Goal: Find specific page/section: Find specific page/section

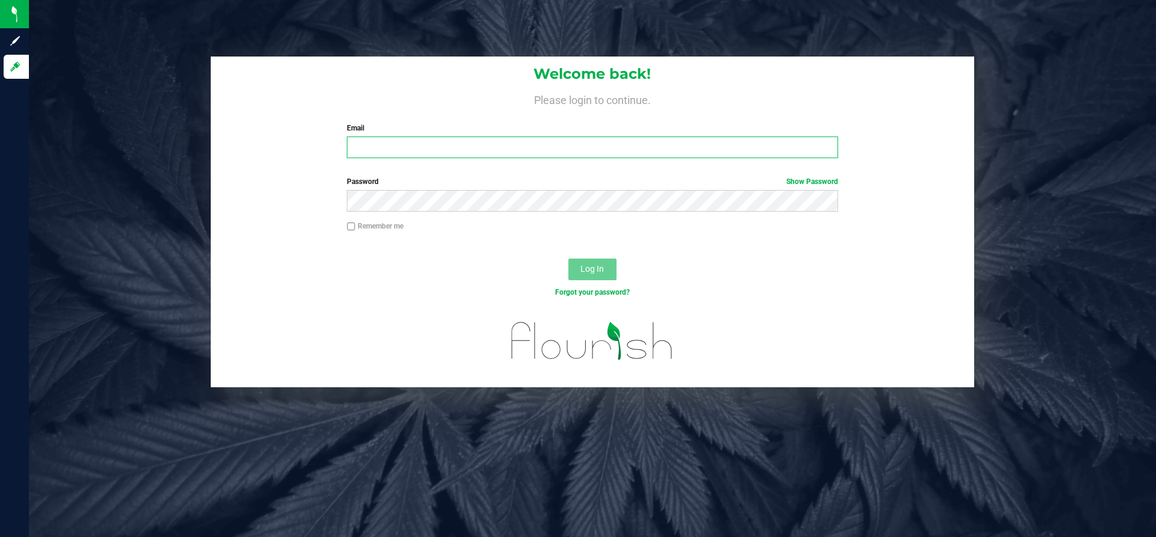
click at [354, 151] on input "Email" at bounding box center [592, 148] width 491 height 22
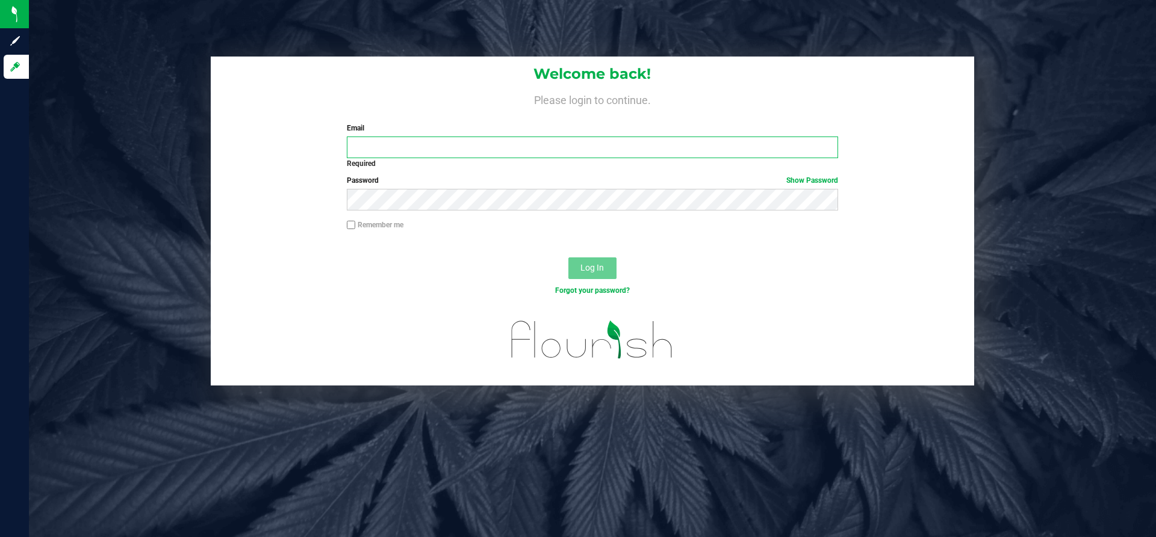
type input "[PERSON_NAME][EMAIL_ADDRESS][DOMAIN_NAME]"
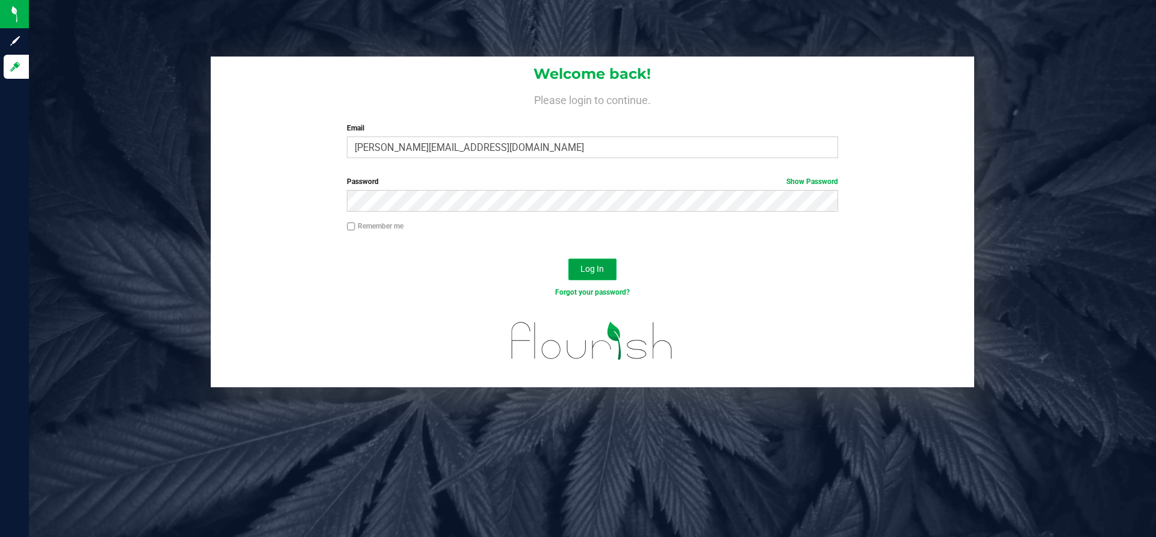
click at [573, 270] on button "Log In" at bounding box center [592, 270] width 48 height 22
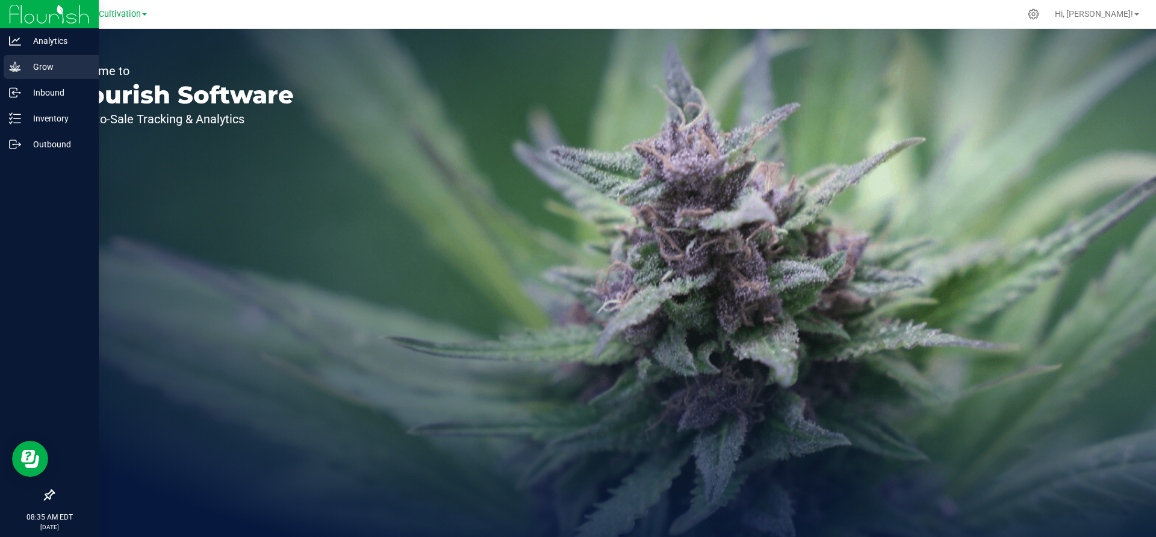
click at [40, 70] on p "Grow" at bounding box center [57, 67] width 72 height 14
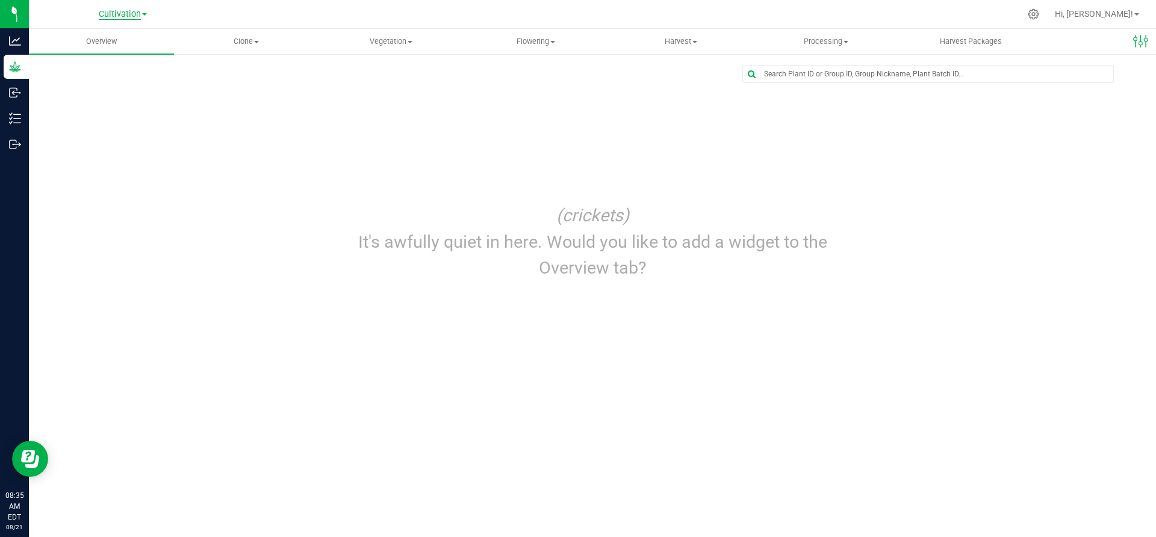
click at [114, 16] on span "Cultivation" at bounding box center [120, 14] width 42 height 11
click at [93, 63] on link "Empire Hemp Co." at bounding box center [123, 59] width 176 height 16
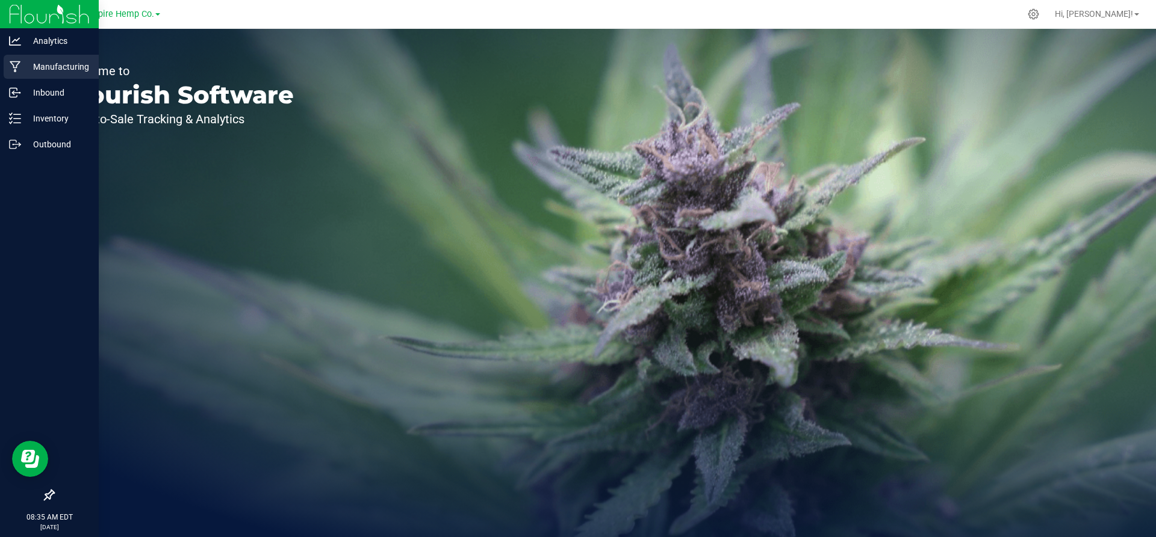
click at [26, 66] on p "Manufacturing" at bounding box center [57, 67] width 72 height 14
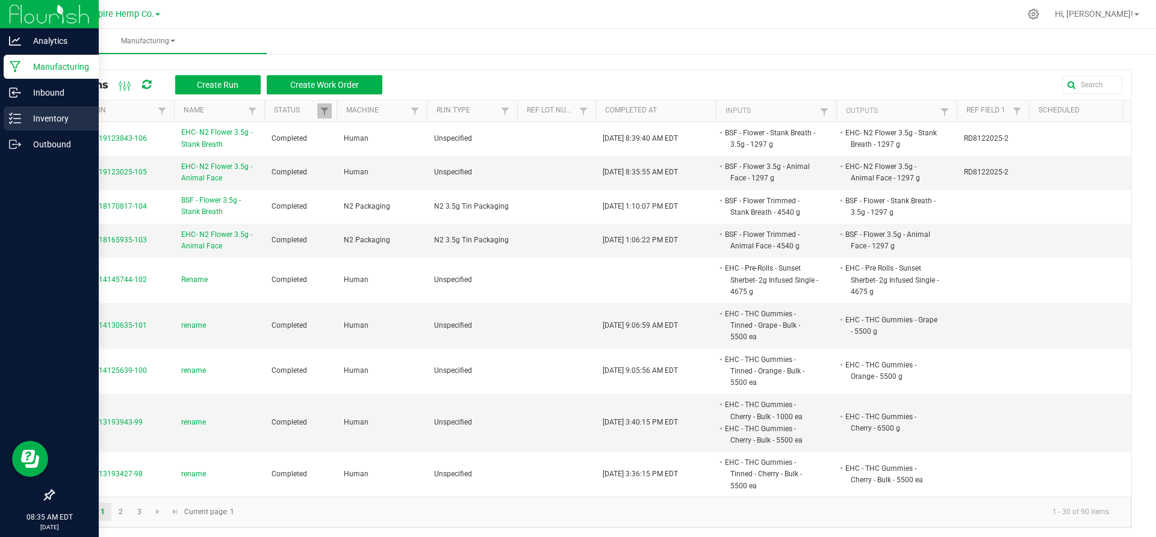
click at [64, 108] on div "Inventory" at bounding box center [51, 119] width 95 height 24
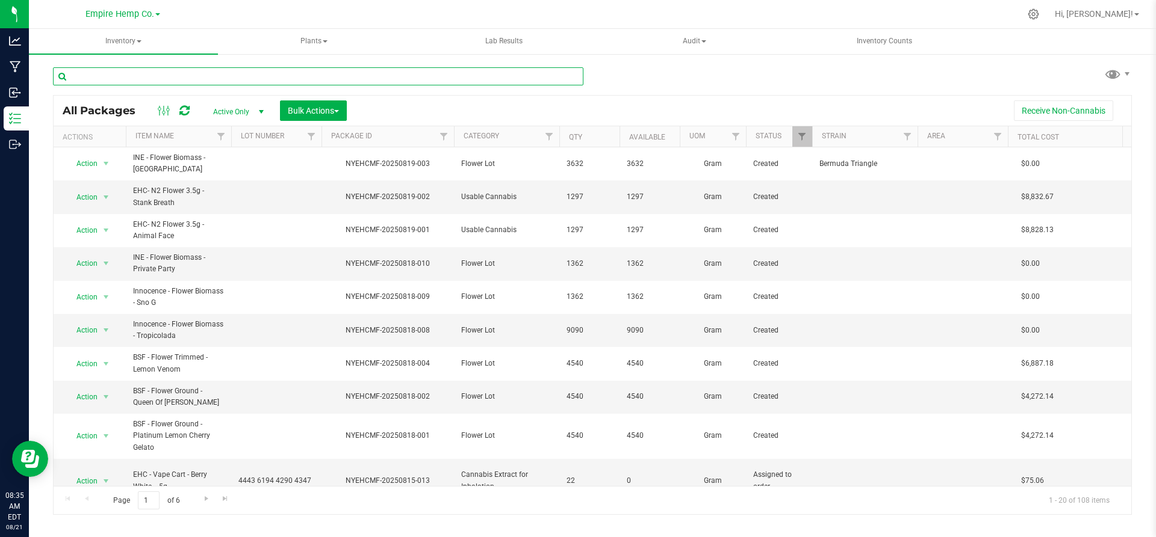
click at [138, 72] on input "text" at bounding box center [318, 76] width 530 height 18
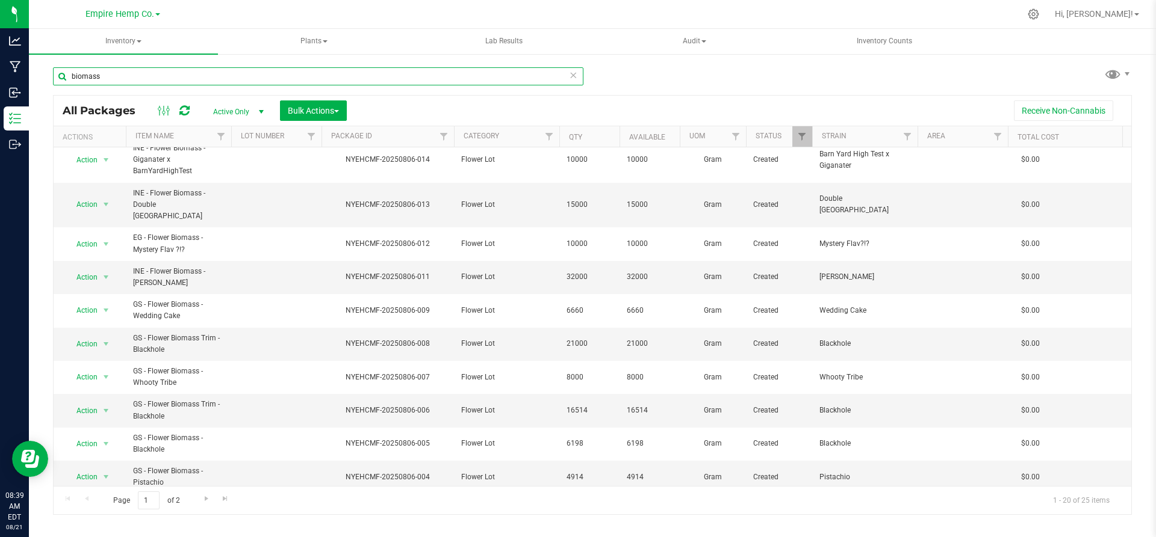
scroll to position [348, 0]
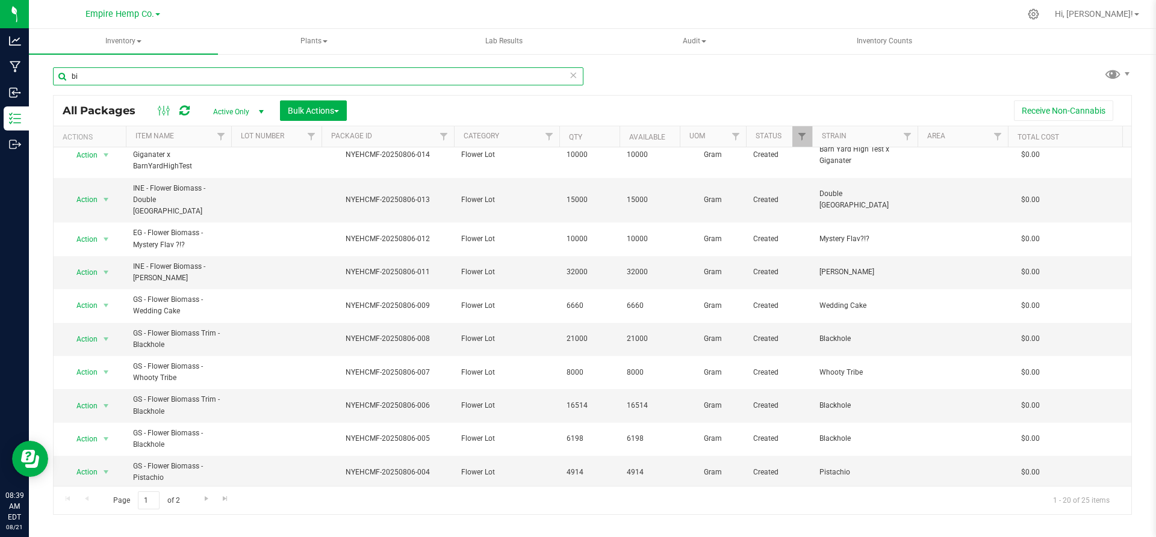
type input "b"
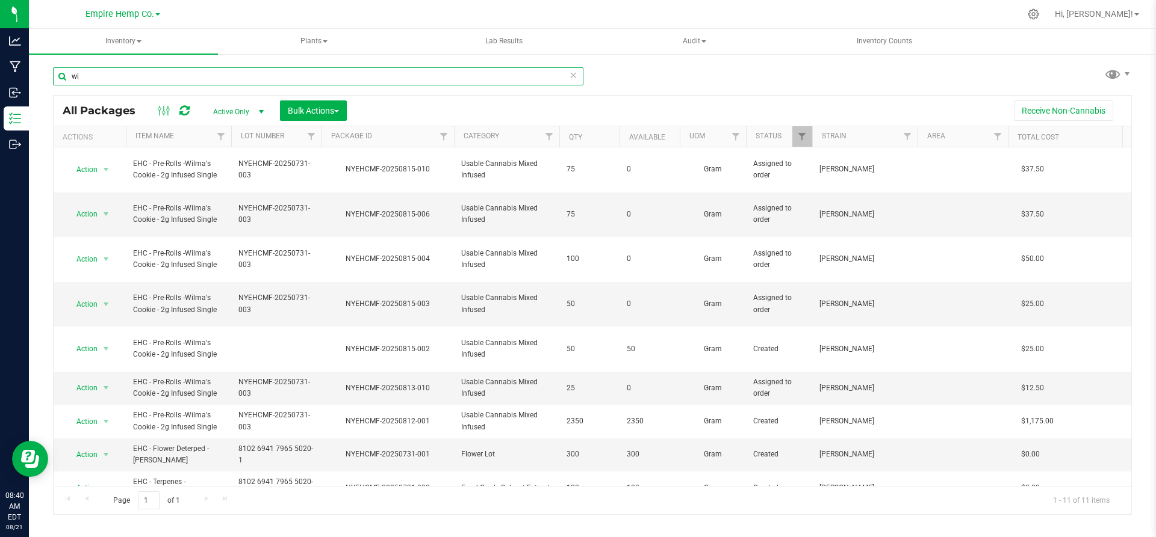
type input "w"
type input "e"
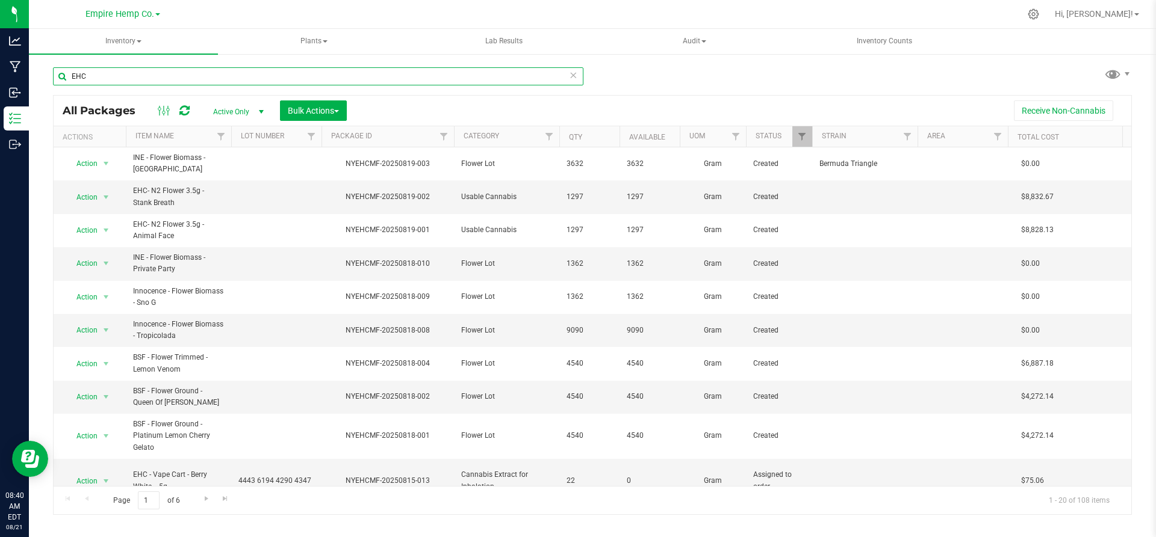
type input "EHC"
click at [527, 129] on th "Category" at bounding box center [506, 136] width 105 height 21
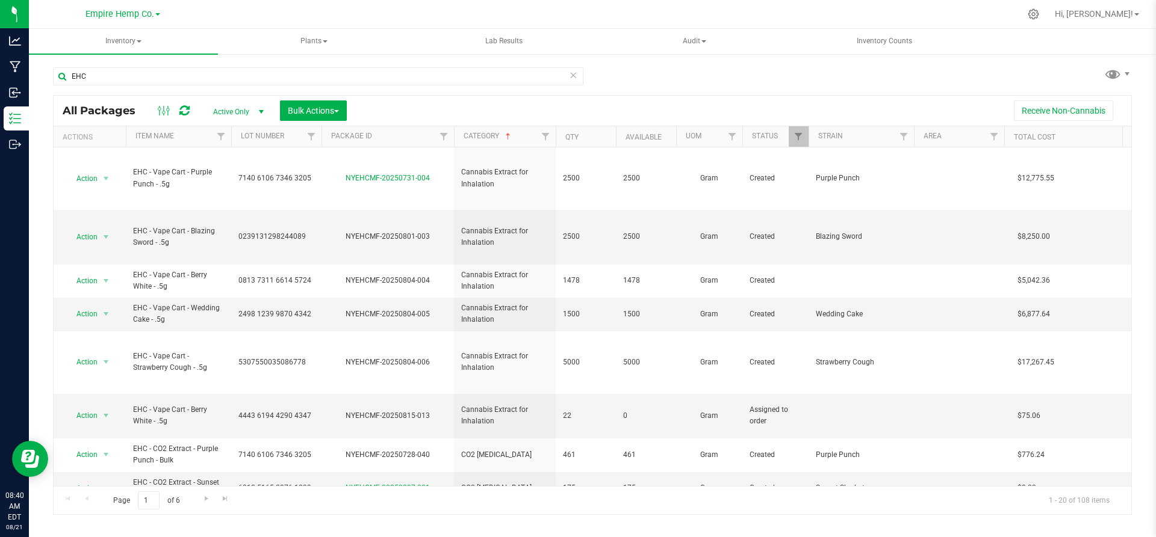
click at [556, 136] on div "Actions Item Name Lot Number Package ID Category Qty Available UOM Status Strai…" at bounding box center [588, 136] width 1069 height 20
click at [546, 136] on span "Filter" at bounding box center [545, 137] width 10 height 10
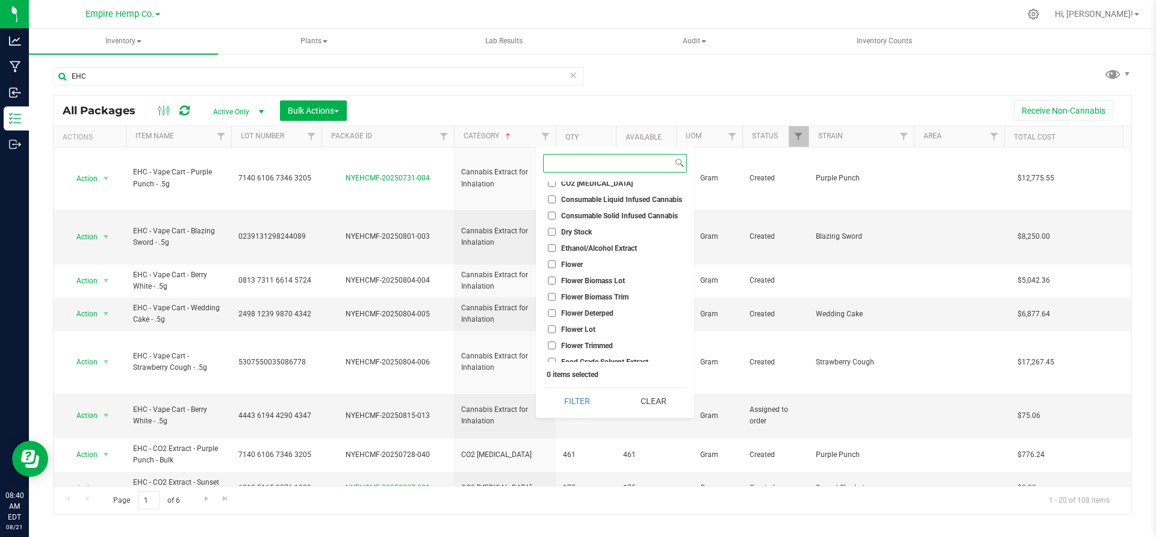
scroll to position [135, 0]
click at [559, 259] on li "Flower" at bounding box center [615, 264] width 144 height 13
click at [552, 262] on input "Flower" at bounding box center [552, 264] width 8 height 8
checkbox input "true"
click at [551, 279] on input "Flower Biomass Lot" at bounding box center [552, 280] width 8 height 8
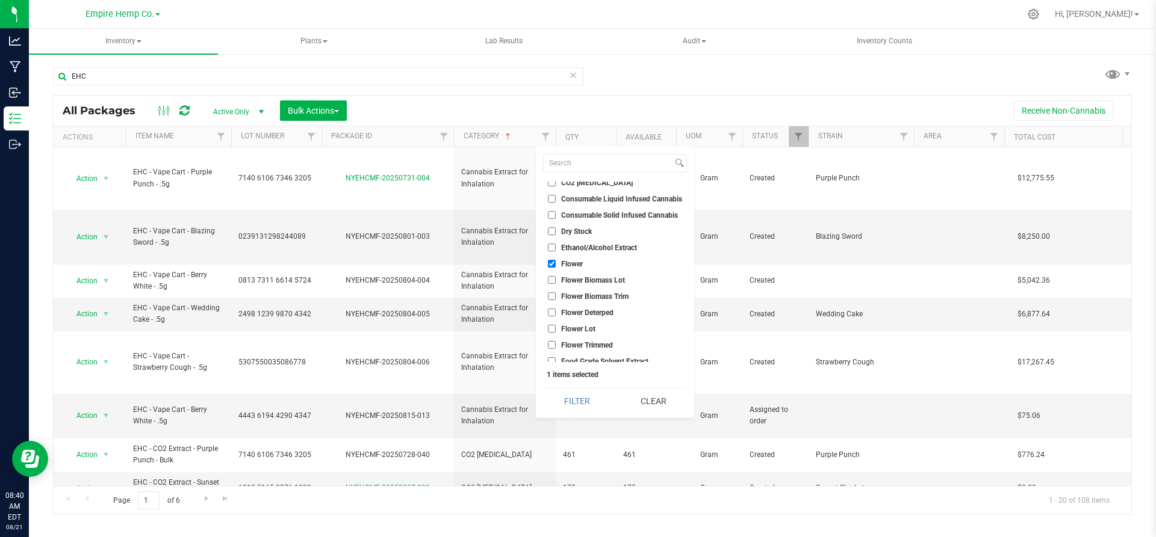
checkbox input "true"
click at [553, 311] on input "Flower Deterped" at bounding box center [552, 313] width 8 height 8
checkbox input "true"
click at [552, 326] on input "Flower Lot" at bounding box center [552, 329] width 8 height 8
checkbox input "true"
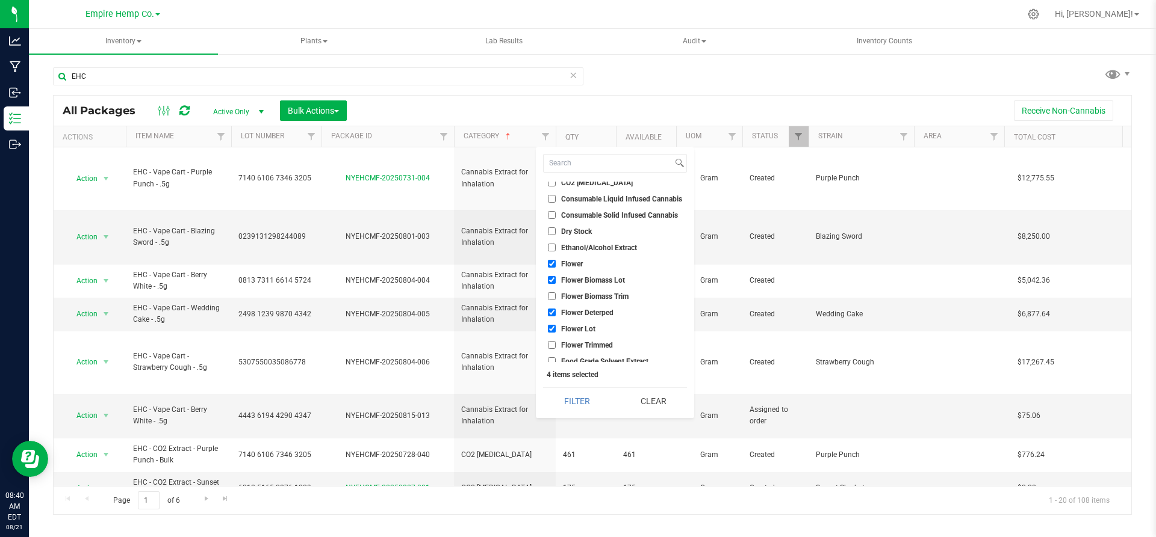
click at [554, 344] on input "Flower Trimmed" at bounding box center [552, 345] width 8 height 8
checkbox input "true"
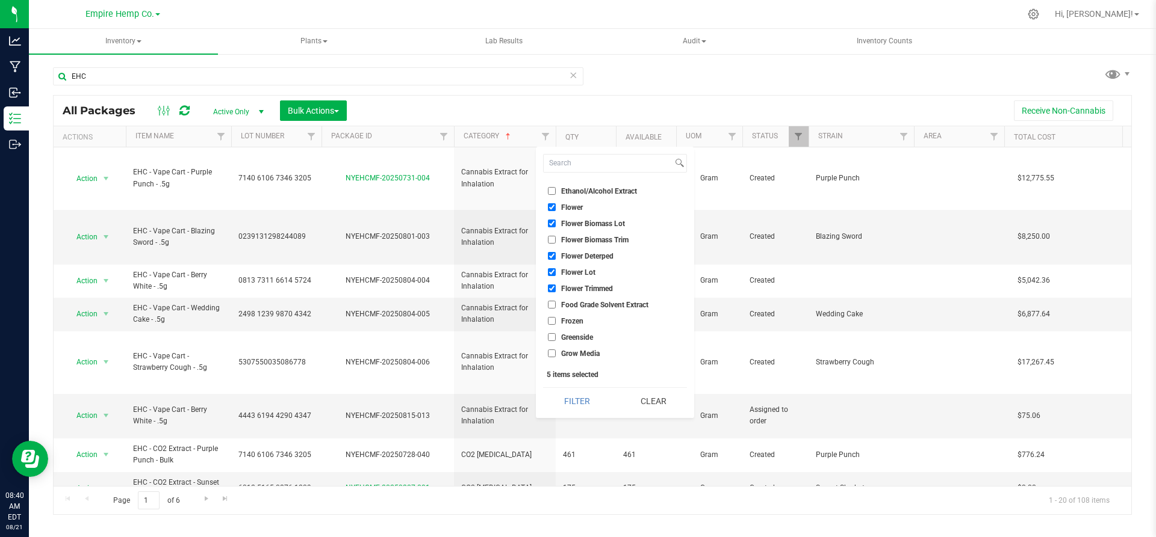
scroll to position [193, 0]
click at [576, 397] on button "Filter" at bounding box center [576, 401] width 67 height 26
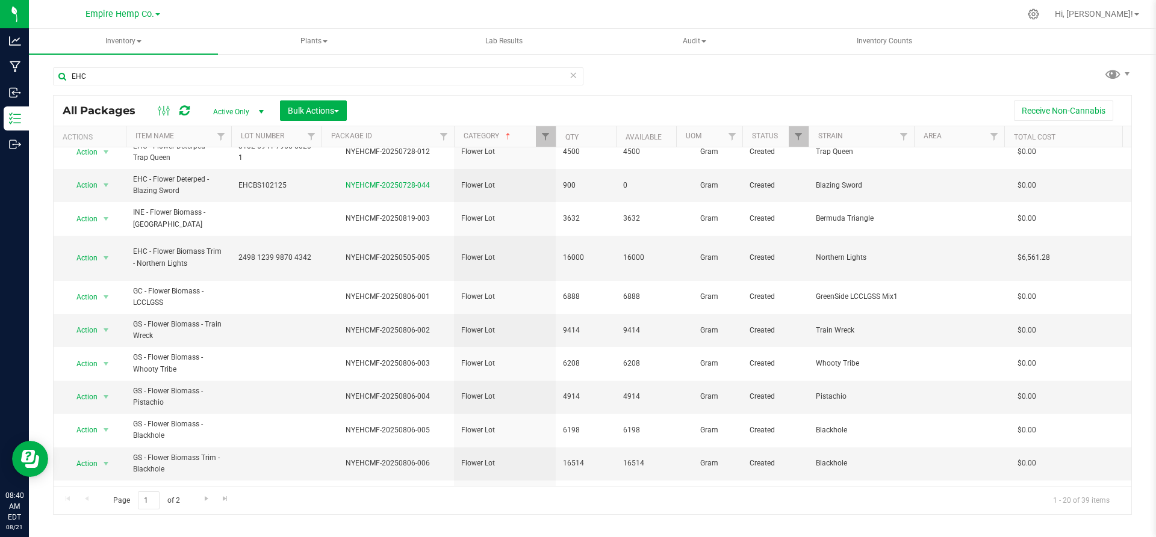
scroll to position [314, 0]
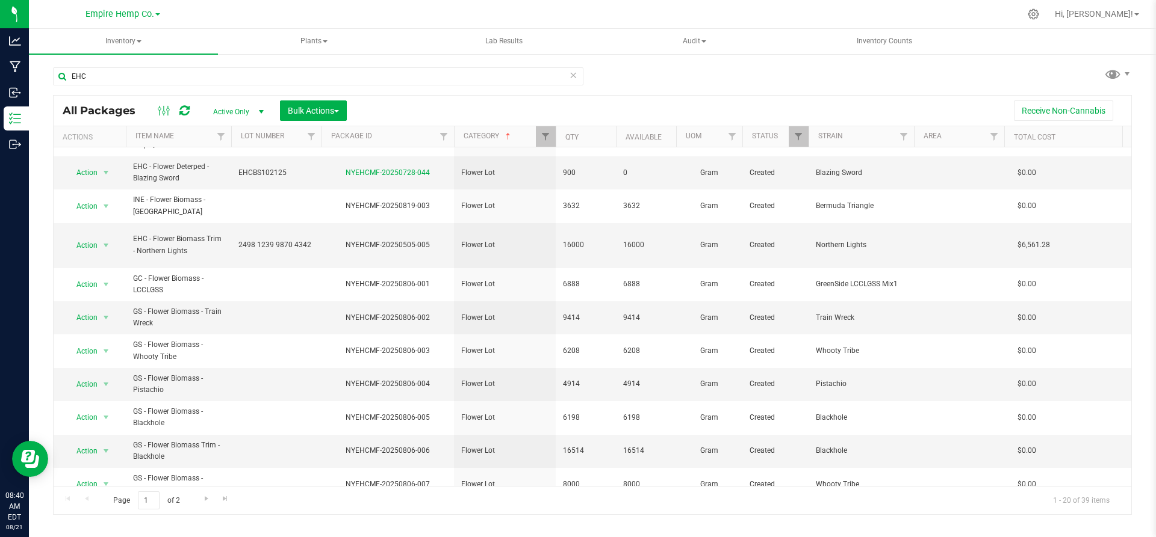
click at [299, 223] on td "2498 1239 9870 4342" at bounding box center [276, 245] width 90 height 45
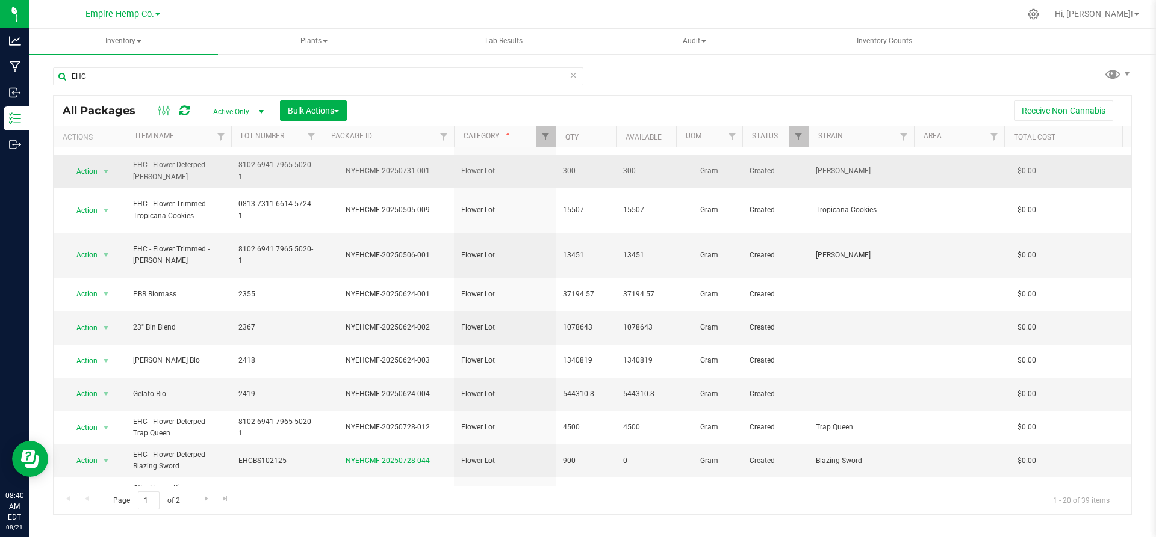
scroll to position [0, 0]
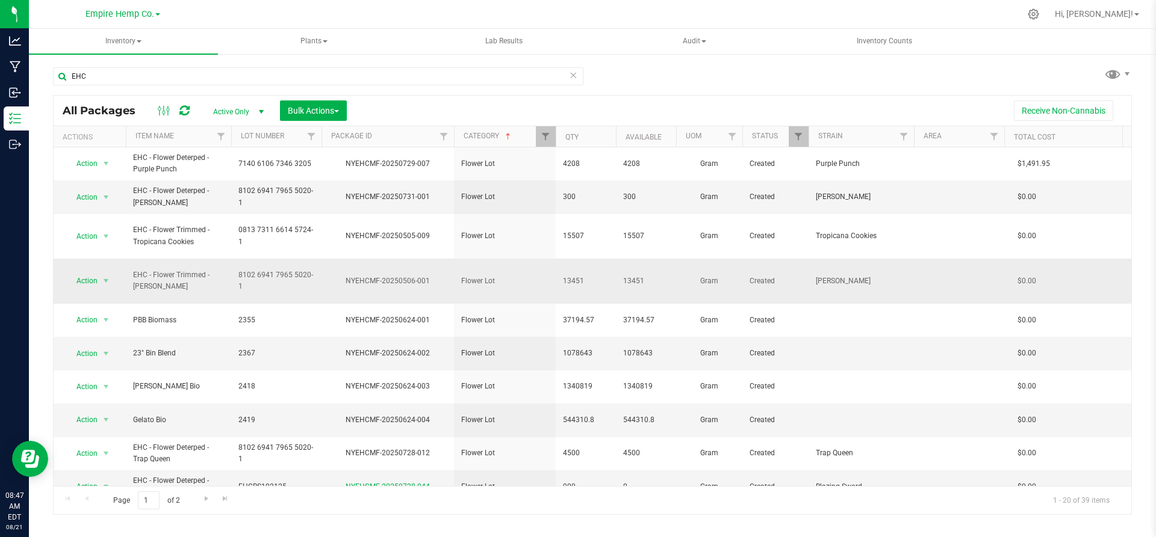
click at [316, 259] on td "8102 6941 7965 5020-1" at bounding box center [276, 281] width 90 height 45
click at [430, 101] on div "Receive Non-Cannabis" at bounding box center [739, 111] width 766 height 20
click at [152, 75] on input "EHC" at bounding box center [318, 76] width 530 height 18
type input "E"
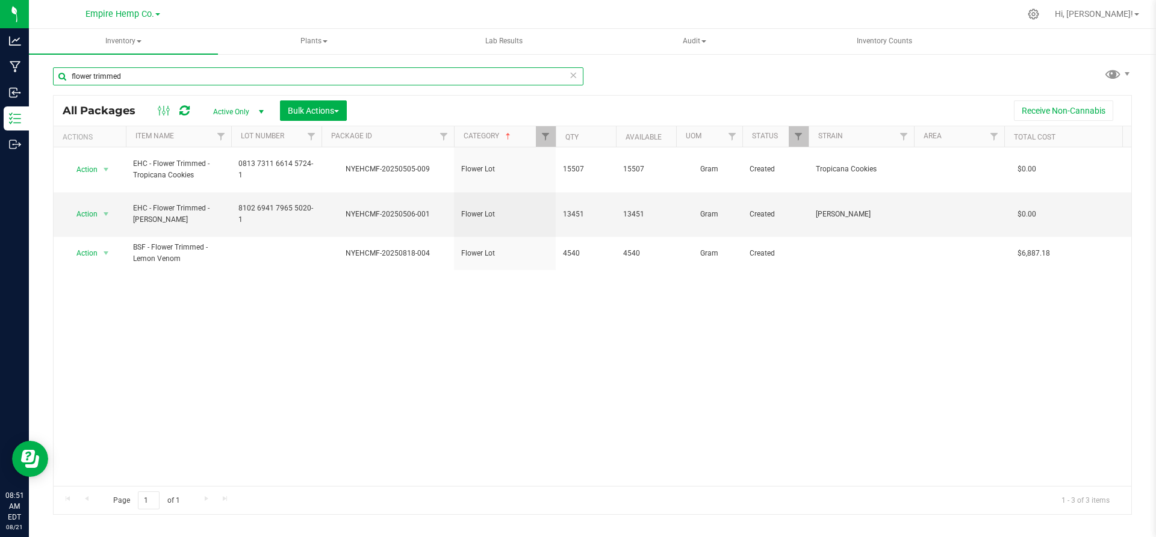
type input "flower trimmed"
click at [205, 273] on div "Action Action Adjust qty Create package Edit attributes Global inventory Locate…" at bounding box center [592, 316] width 1077 height 339
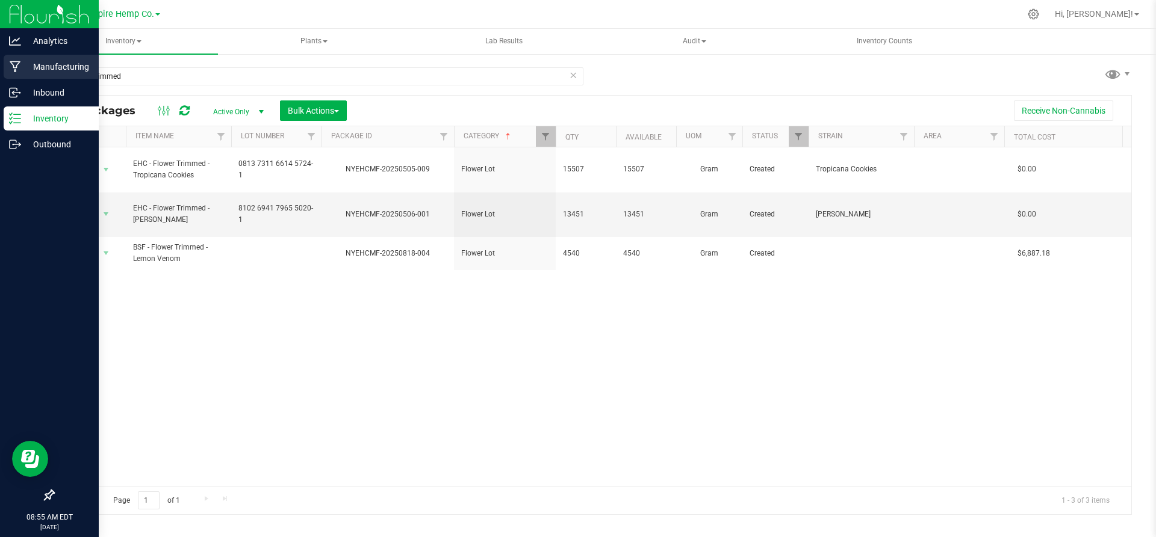
click at [20, 71] on icon at bounding box center [15, 67] width 11 height 12
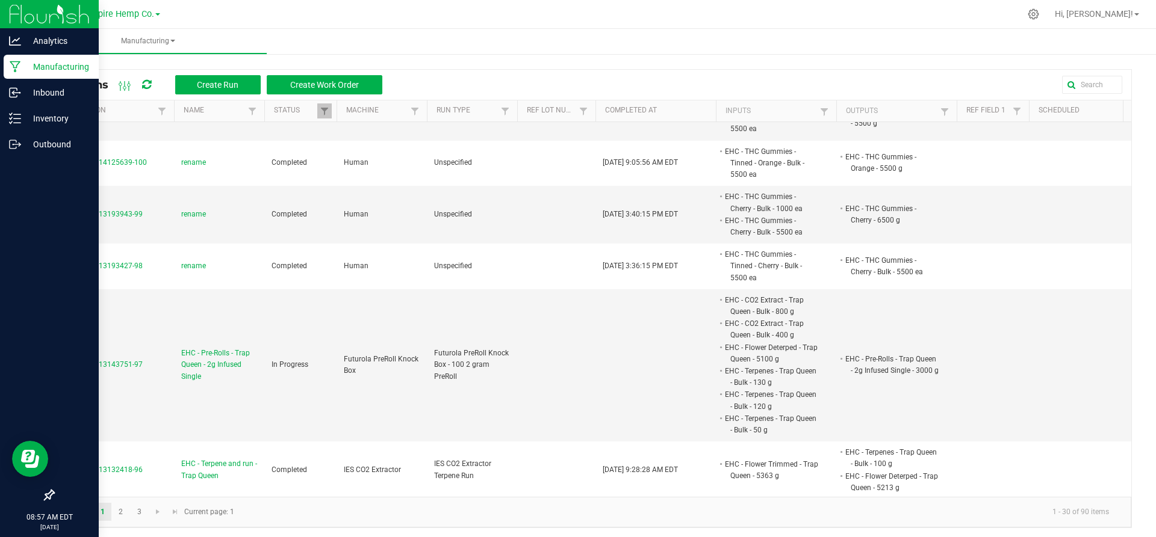
scroll to position [209, 0]
click at [226, 363] on span "EHC - Pre-Rolls - Trap Queen - 2g Infused Single" at bounding box center [219, 364] width 76 height 35
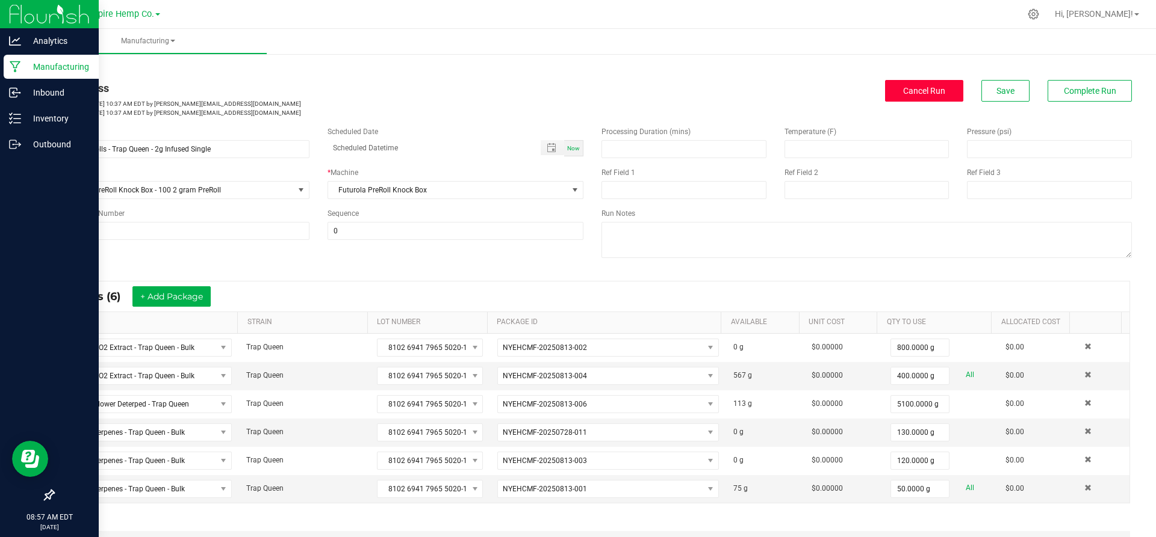
click at [917, 94] on span "Cancel Run" at bounding box center [924, 91] width 42 height 10
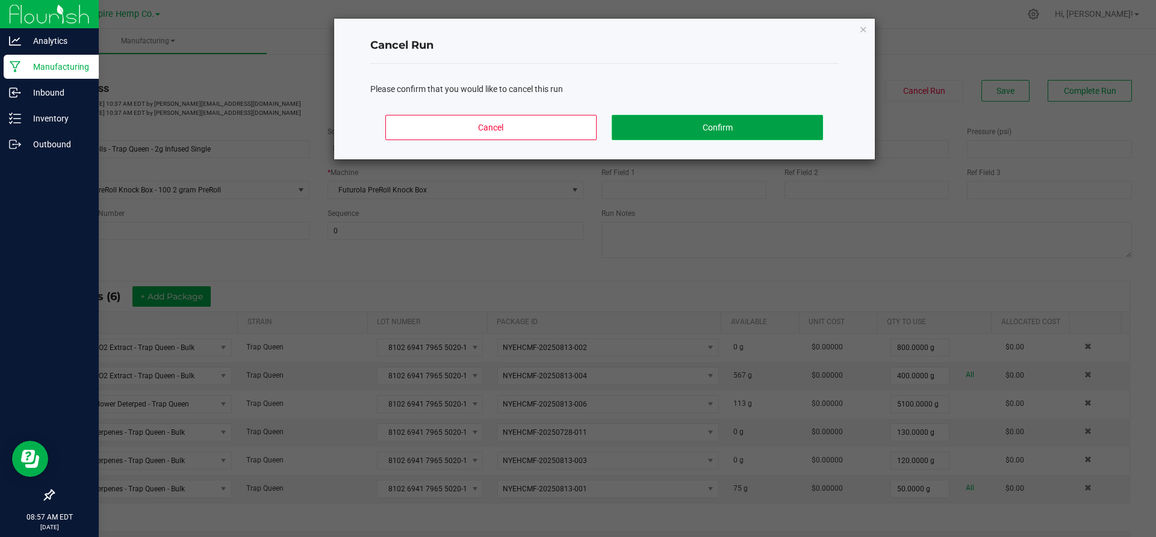
click at [756, 127] on button "Confirm" at bounding box center [716, 127] width 211 height 25
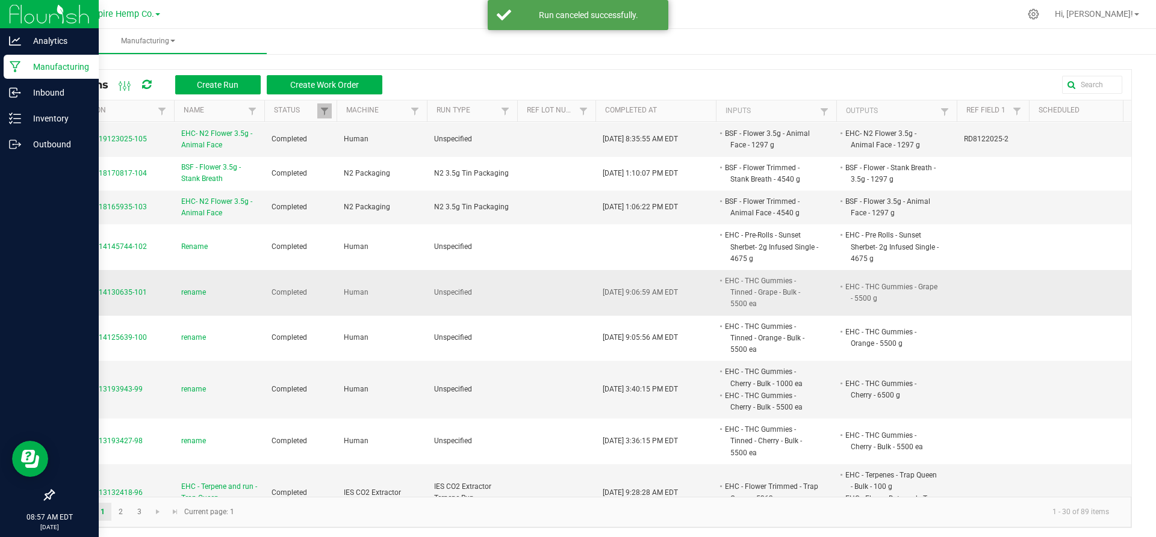
scroll to position [34, 0]
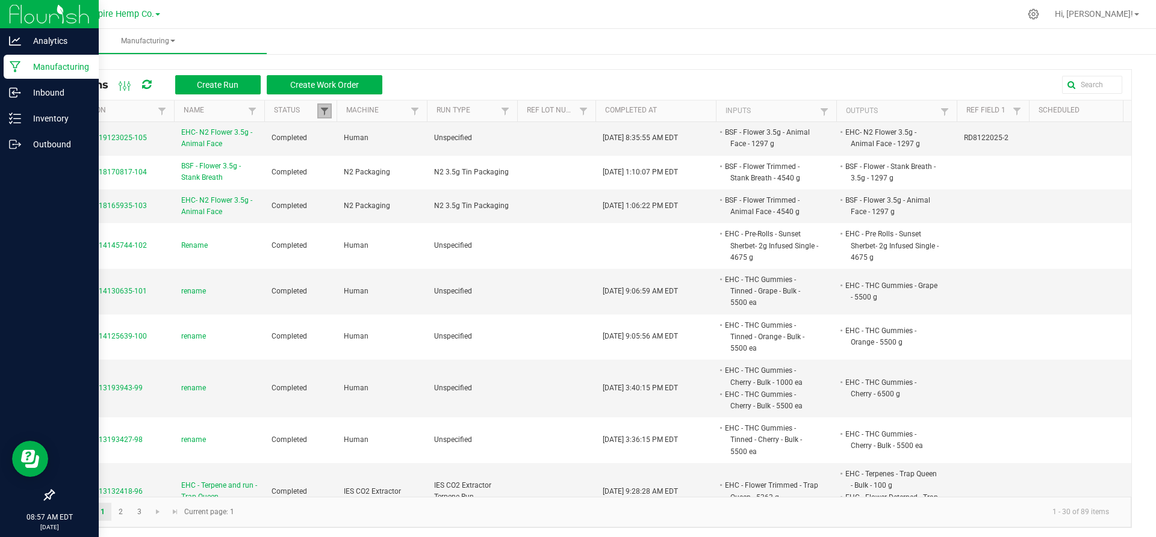
click at [320, 113] on span at bounding box center [325, 112] width 10 height 10
click at [338, 173] on li "Completed" at bounding box center [383, 177] width 117 height 16
checkbox input "false"
click at [417, 220] on button "Filter" at bounding box center [419, 219] width 60 height 26
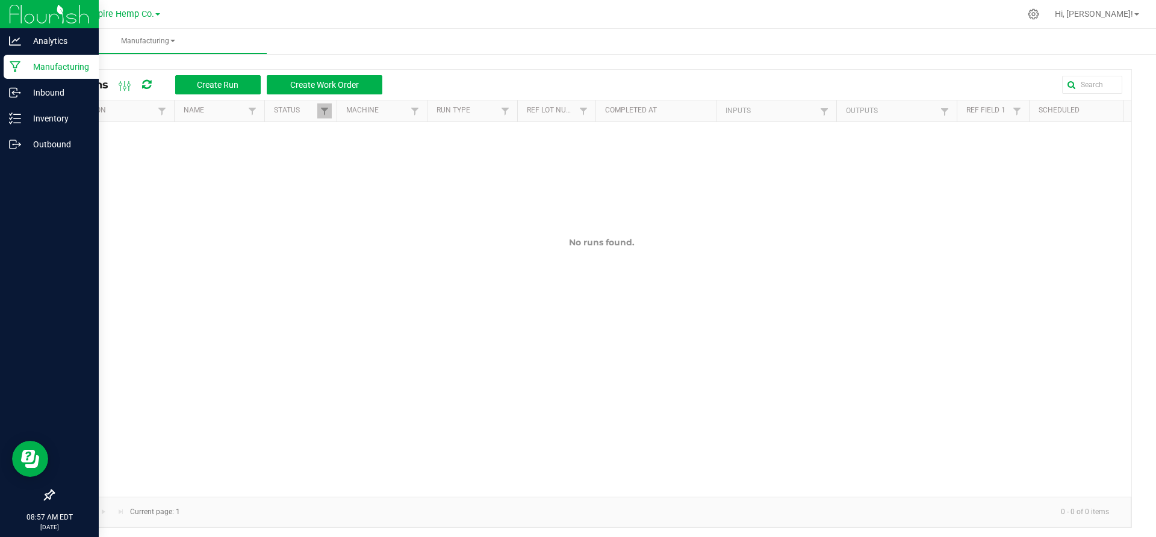
click at [153, 62] on div "All Runs Create Run Create Work Order Extraction Name Status Machine Run Type R…" at bounding box center [592, 295] width 1127 height 489
click at [25, 42] on p "Analytics" at bounding box center [57, 41] width 72 height 14
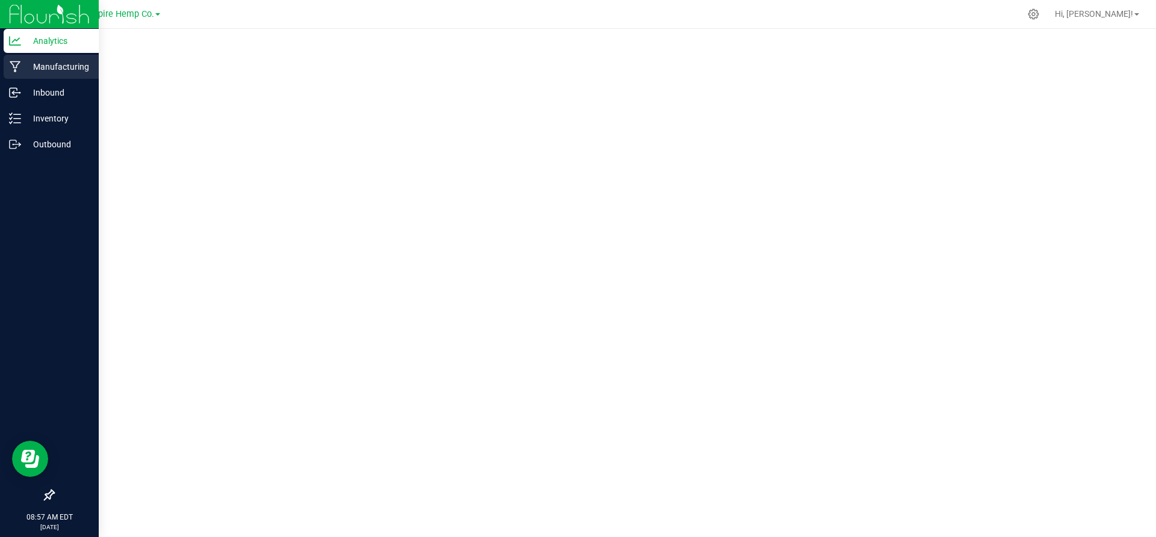
click at [37, 75] on div "Manufacturing" at bounding box center [51, 67] width 95 height 24
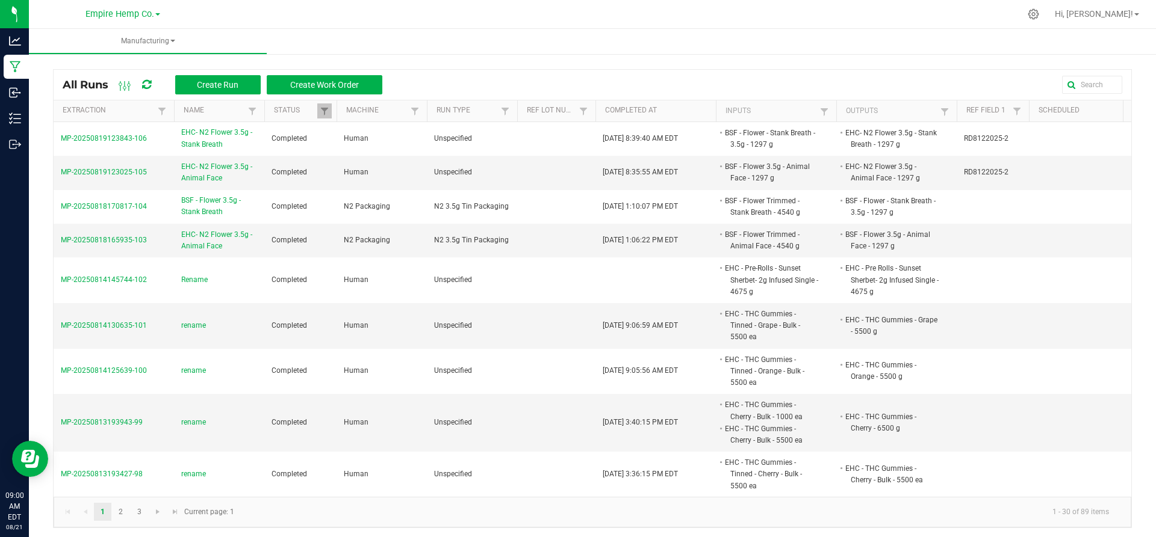
click at [432, 82] on div at bounding box center [756, 85] width 731 height 18
click at [484, 63] on div "All Runs Create Run Create Work Order Extraction Name Status Machine Run Type R…" at bounding box center [592, 295] width 1127 height 489
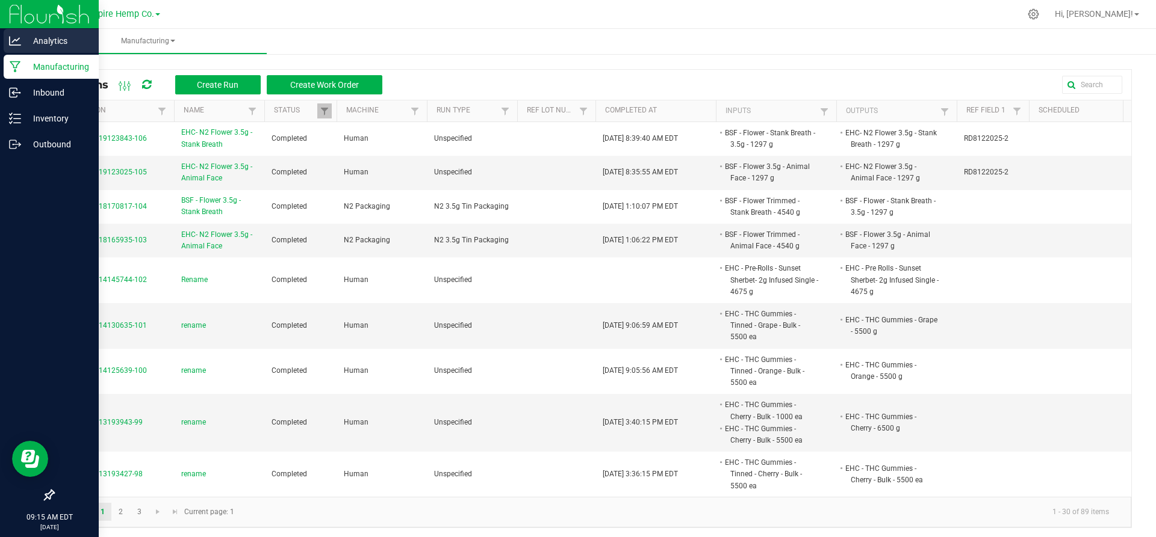
click at [41, 44] on p "Analytics" at bounding box center [57, 41] width 72 height 14
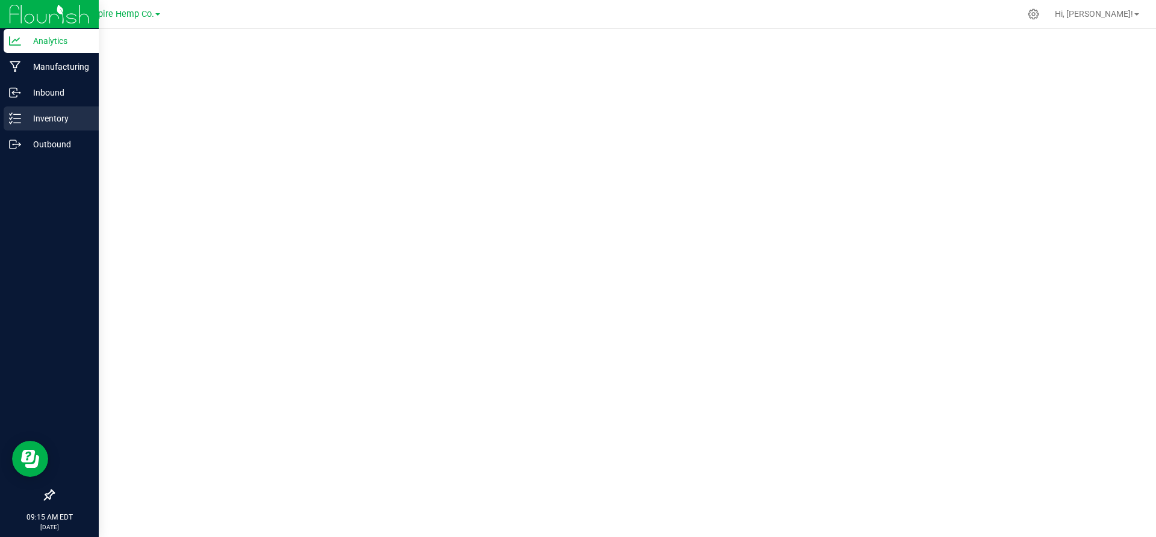
click at [64, 128] on div "Inventory" at bounding box center [51, 119] width 95 height 24
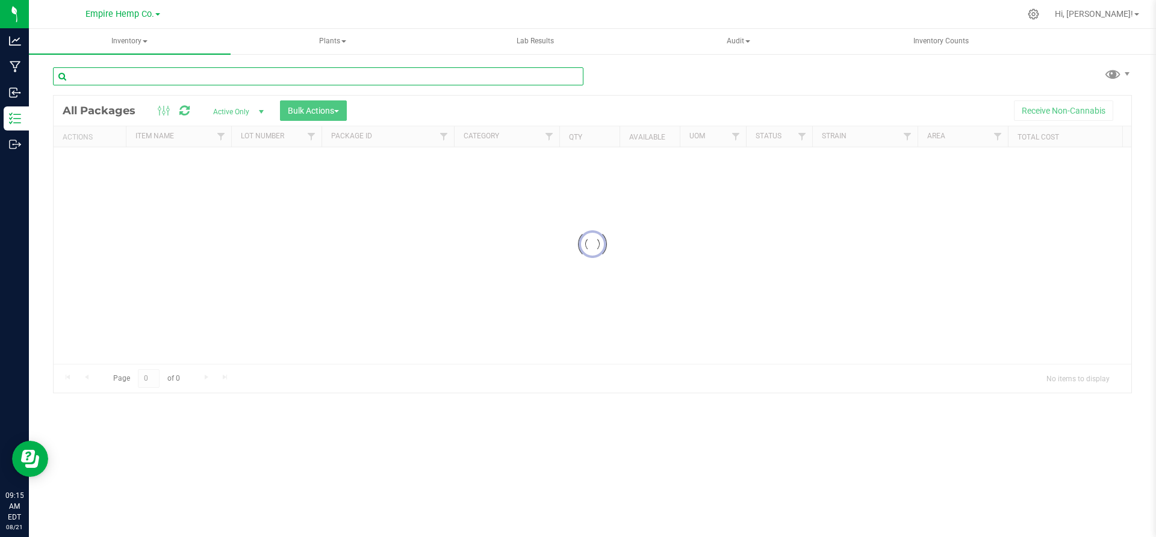
click at [180, 82] on input "text" at bounding box center [318, 76] width 530 height 18
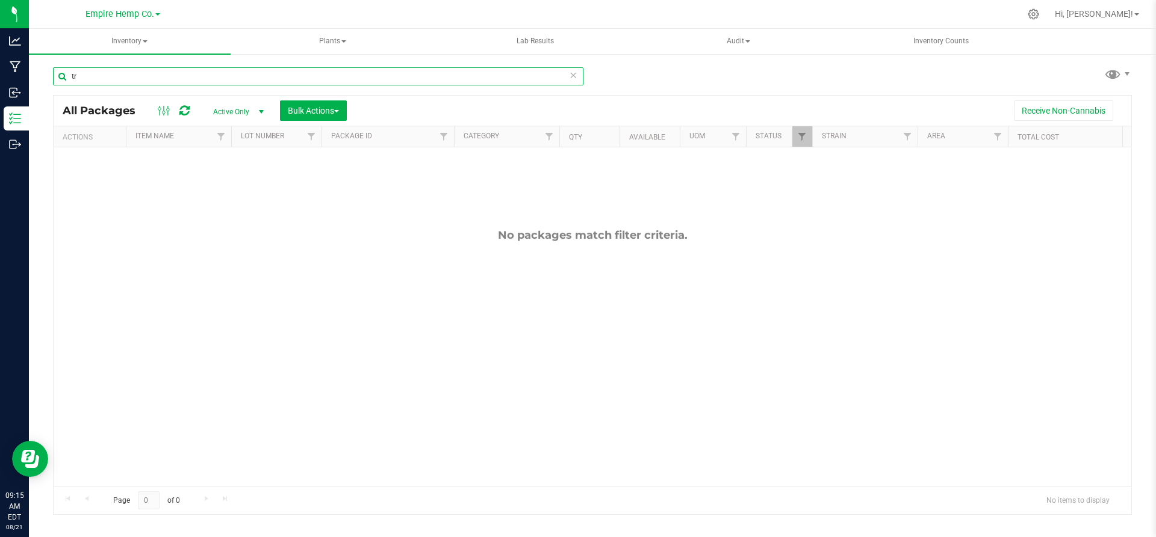
type input "t"
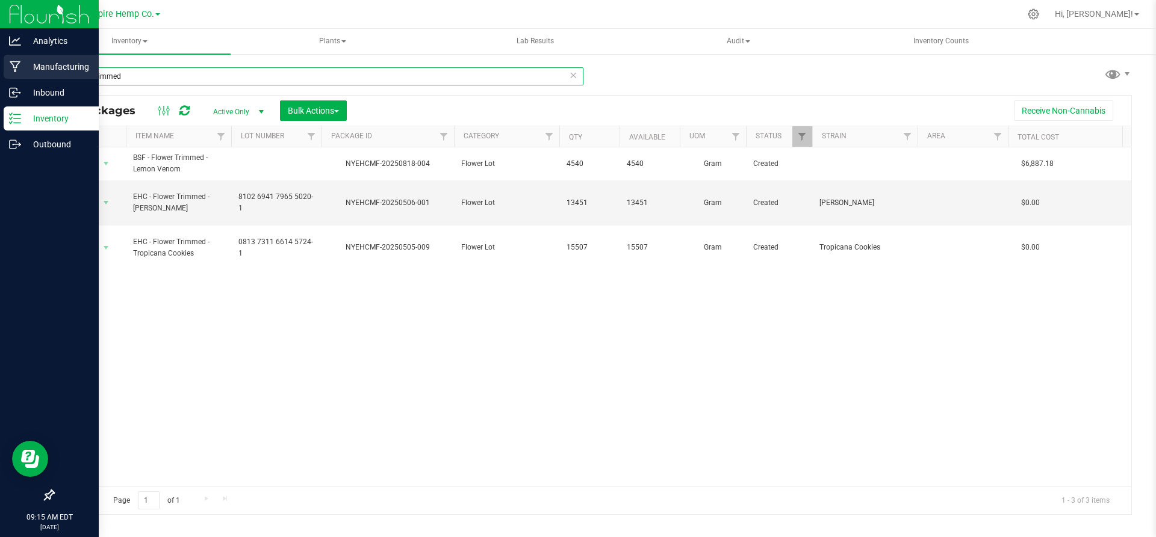
type input "flower trimmed"
click at [26, 71] on p "Manufacturing" at bounding box center [57, 67] width 72 height 14
